Goal: Understand site structure: Understand site structure

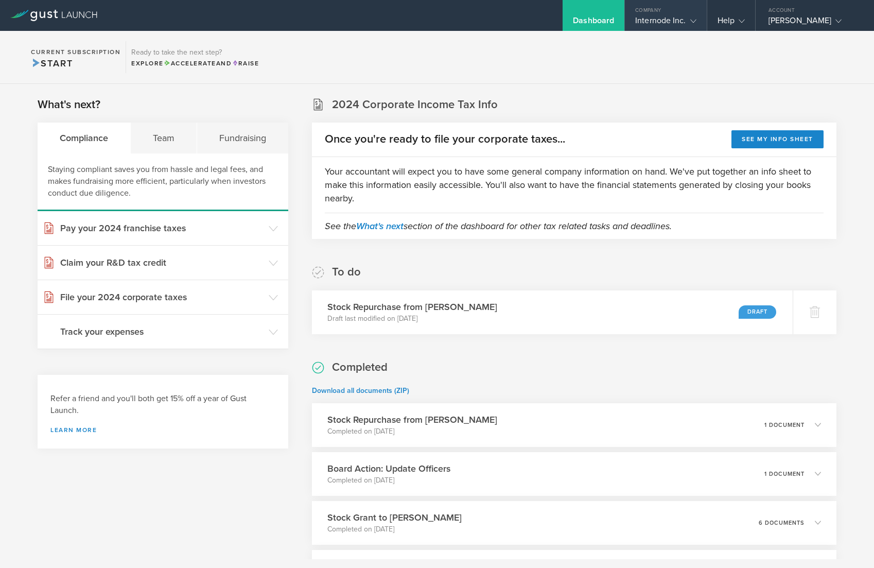
click at [686, 16] on gust-icon at bounding box center [691, 20] width 10 height 10
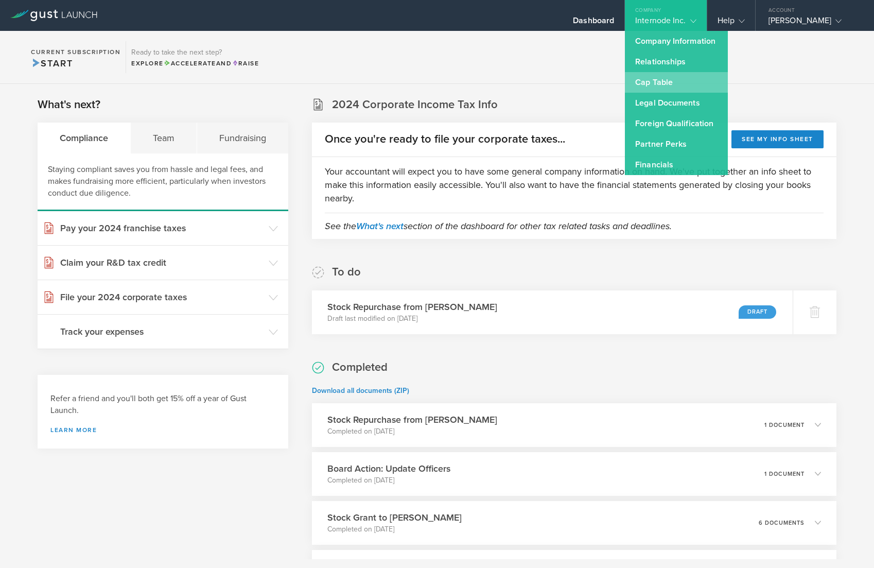
click at [661, 80] on link "Cap Table" at bounding box center [676, 82] width 103 height 21
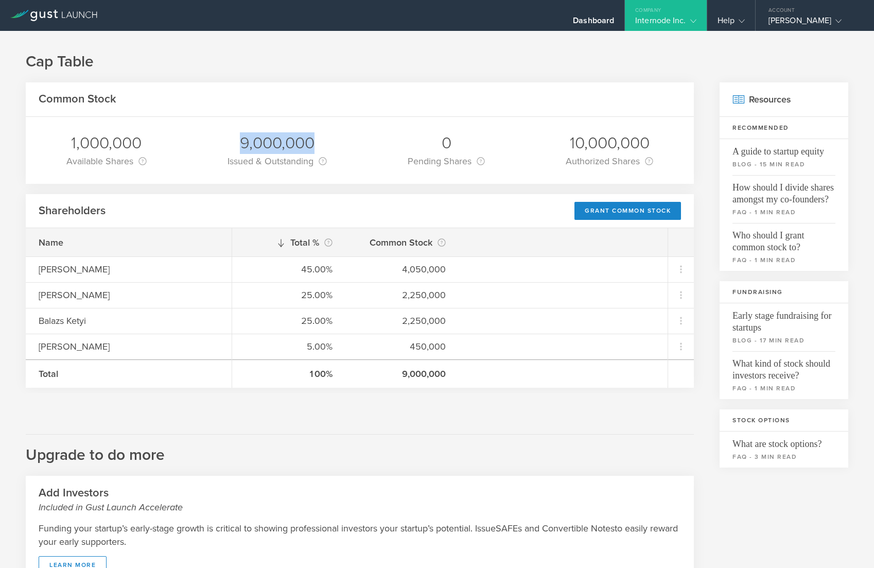
drag, startPoint x: 239, startPoint y: 139, endPoint x: 314, endPoint y: 143, distance: 75.2
click at [314, 143] on div "9,000,000" at bounding box center [277, 143] width 99 height 22
copy div "9,000,000"
drag, startPoint x: 355, startPoint y: 461, endPoint x: 351, endPoint y: 456, distance: 6.3
click at [354, 461] on h2 "Upgrade to do more" at bounding box center [360, 449] width 668 height 31
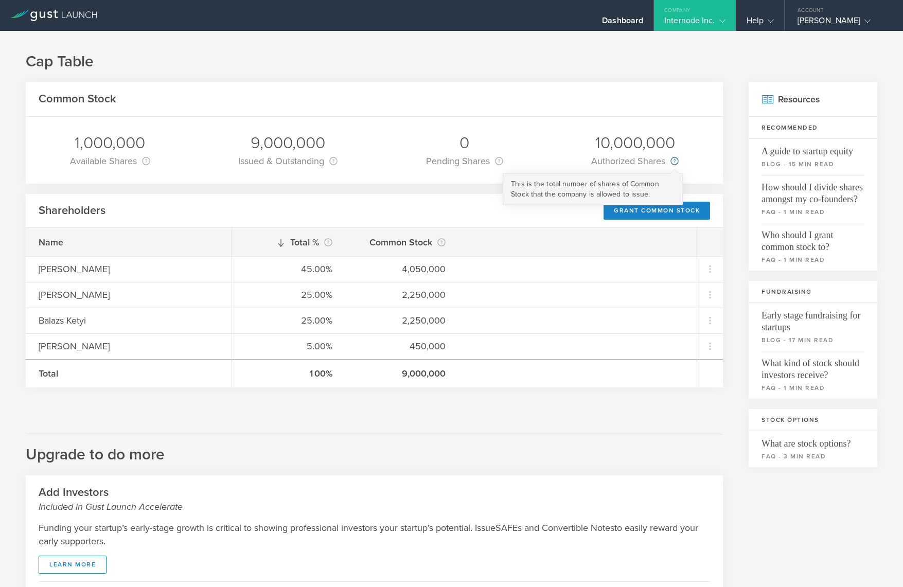
click at [671, 162] on circle at bounding box center [674, 161] width 7 height 7
drag, startPoint x: 584, startPoint y: 161, endPoint x: 660, endPoint y: 160, distance: 76.7
click at [660, 160] on div "10,000,000 Authorized Shares This is the total number of shares of Common Stock…" at bounding box center [635, 150] width 103 height 67
copy div "Authorized Shares"
click at [510, 187] on div "Common Stock 1,000,000 Available Shares This is the number of shares that the c…" at bounding box center [374, 421] width 697 height 679
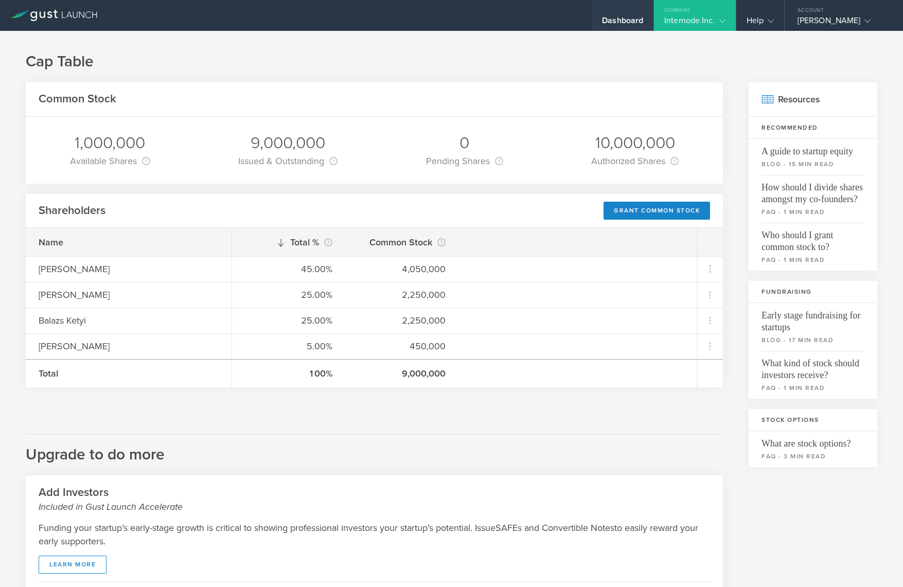
click at [617, 21] on div "Dashboard" at bounding box center [622, 22] width 41 height 15
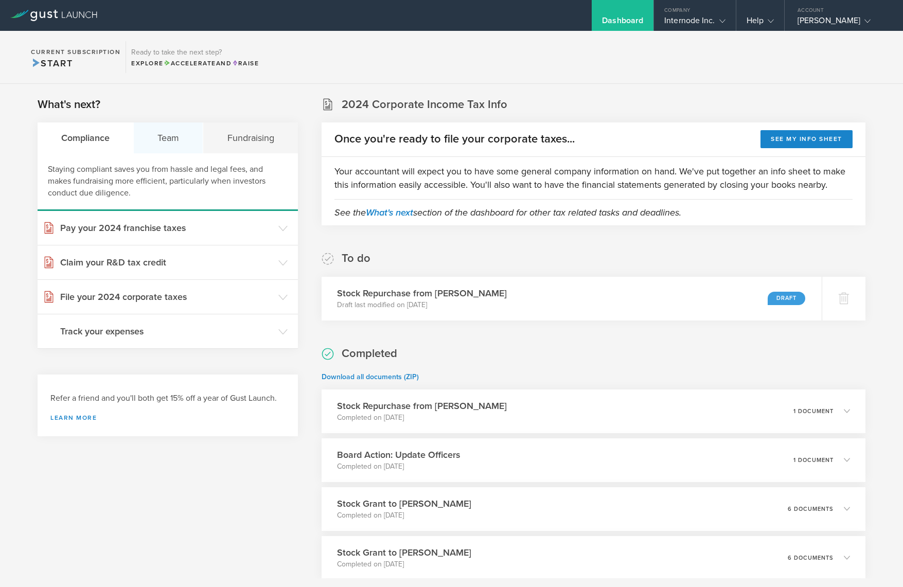
click at [175, 139] on div "Team" at bounding box center [168, 138] width 69 height 31
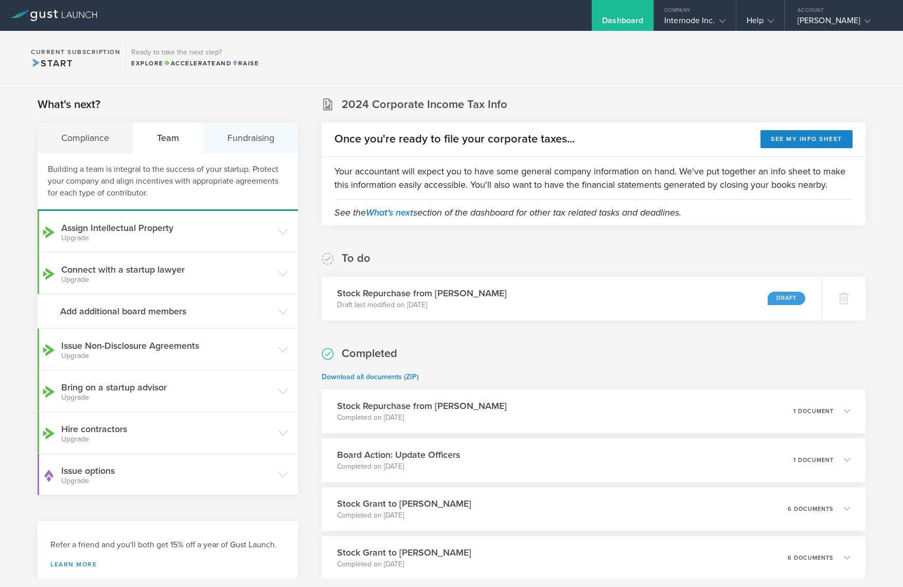
click at [249, 145] on div "Fundraising" at bounding box center [250, 138] width 94 height 31
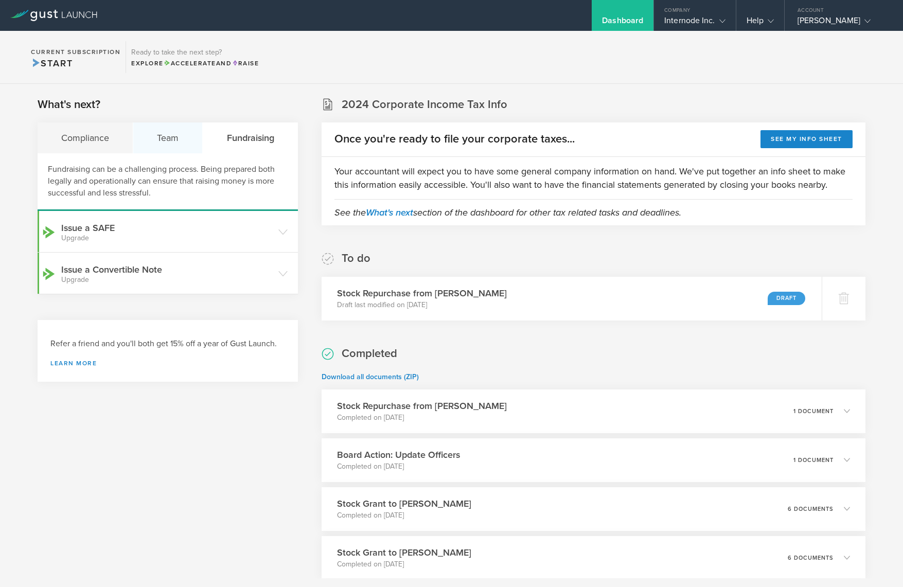
click at [182, 142] on div "Team" at bounding box center [167, 138] width 69 height 31
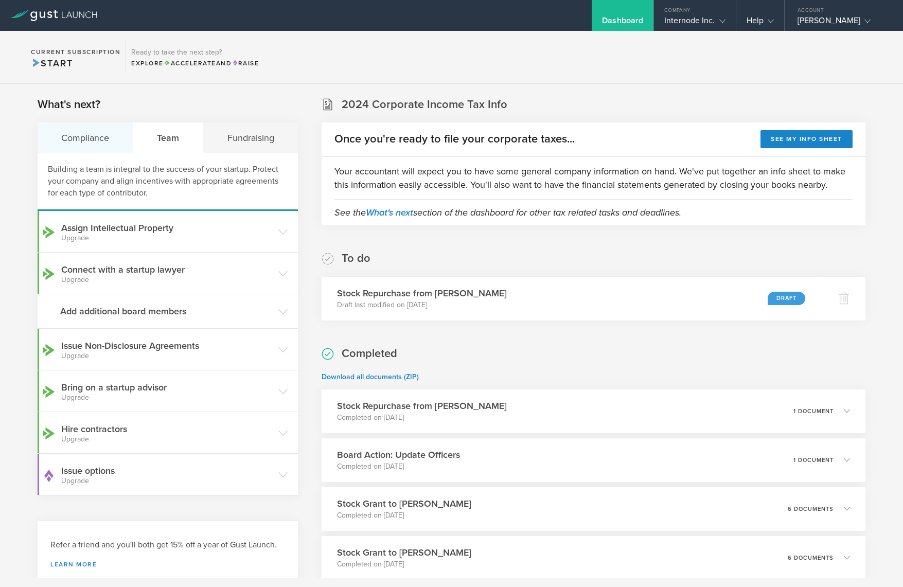
click at [60, 137] on div "Compliance" at bounding box center [86, 138] width 96 height 31
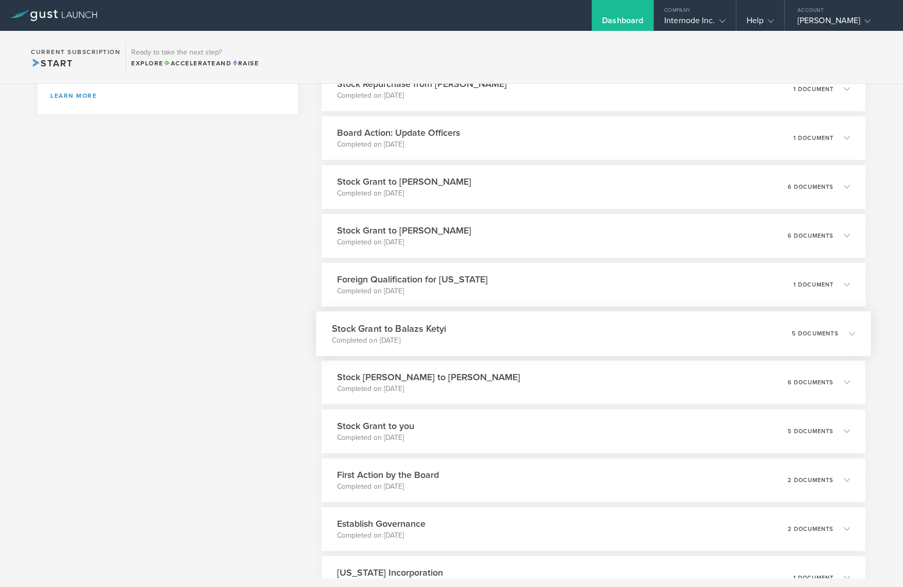
scroll to position [408, 0]
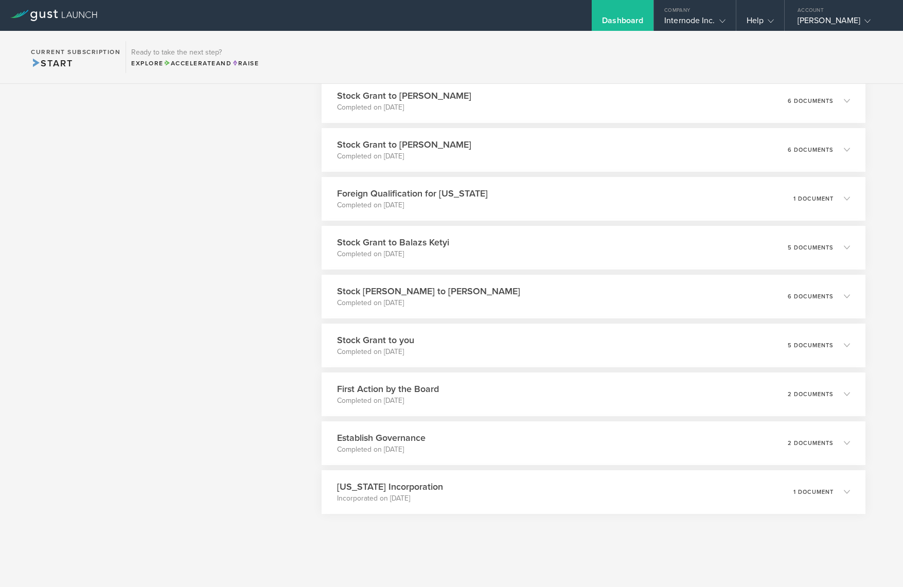
drag, startPoint x: 869, startPoint y: 342, endPoint x: 863, endPoint y: 343, distance: 6.4
click at [870, 343] on div "What's next? Compliance Team Fundraising Staying compliant saves you from hassl…" at bounding box center [451, 127] width 903 height 903
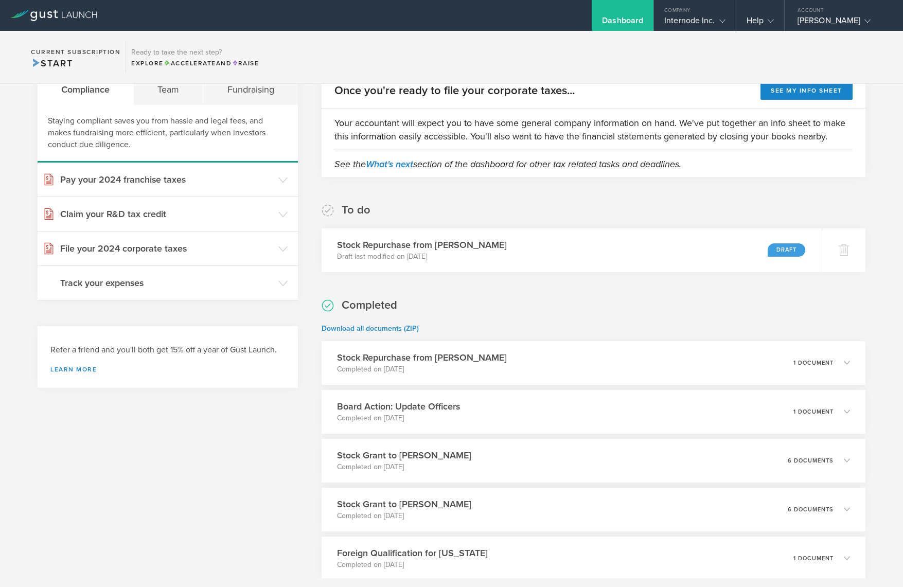
scroll to position [0, 0]
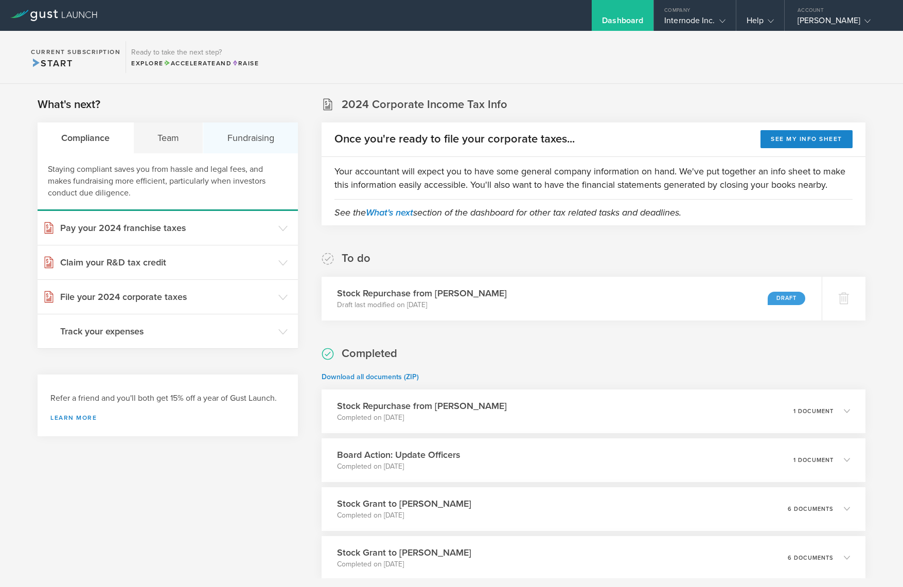
click at [272, 138] on div "Fundraising" at bounding box center [250, 138] width 94 height 31
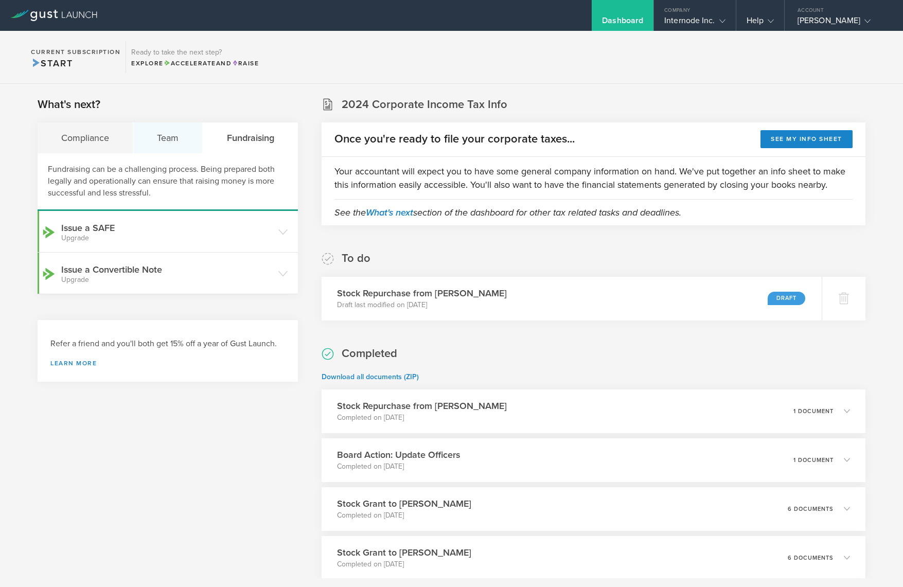
drag, startPoint x: 181, startPoint y: 138, endPoint x: 141, endPoint y: 144, distance: 40.5
click at [181, 139] on div "Team" at bounding box center [167, 138] width 69 height 31
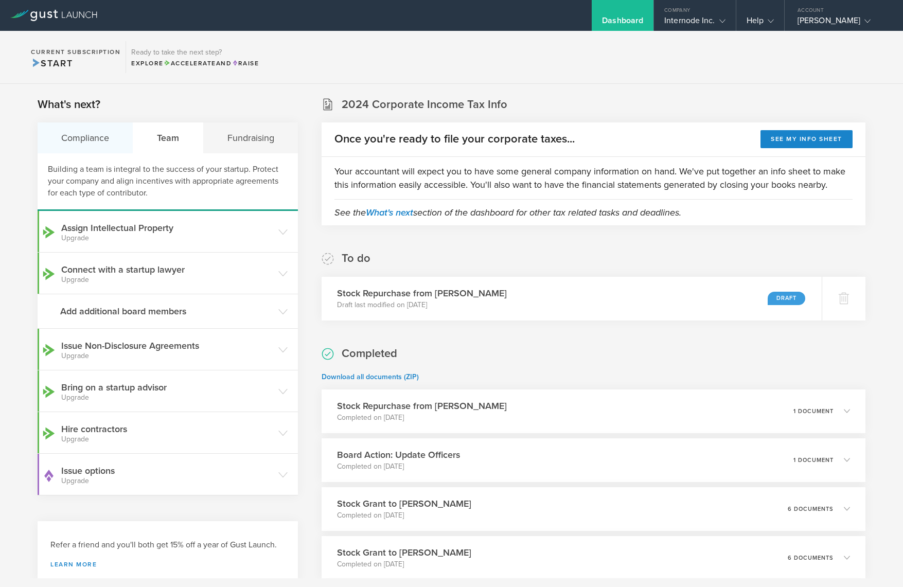
click at [78, 146] on div "Compliance" at bounding box center [86, 138] width 96 height 31
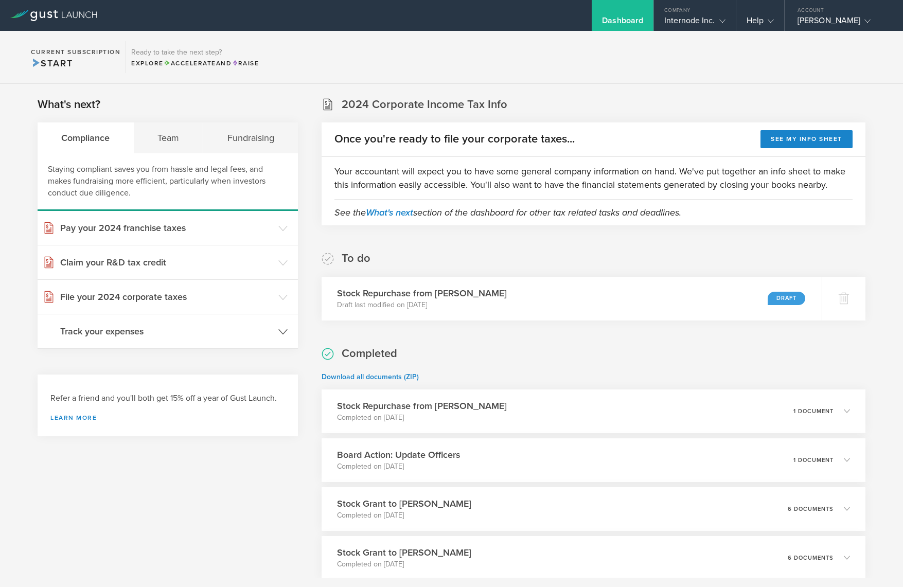
click at [294, 331] on header "Track your expenses" at bounding box center [168, 331] width 260 height 34
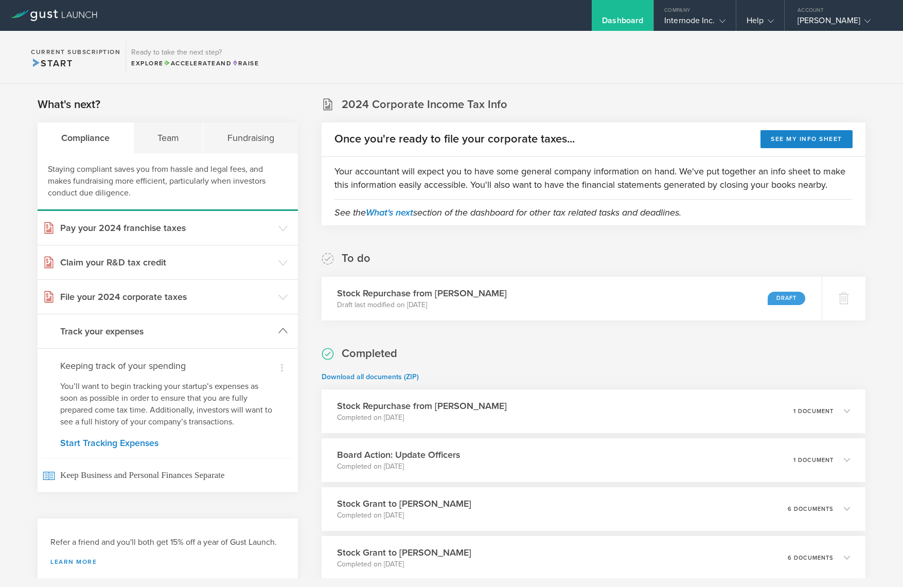
click at [274, 332] on header "Track your expenses" at bounding box center [168, 331] width 260 height 34
